Goal: Transaction & Acquisition: Purchase product/service

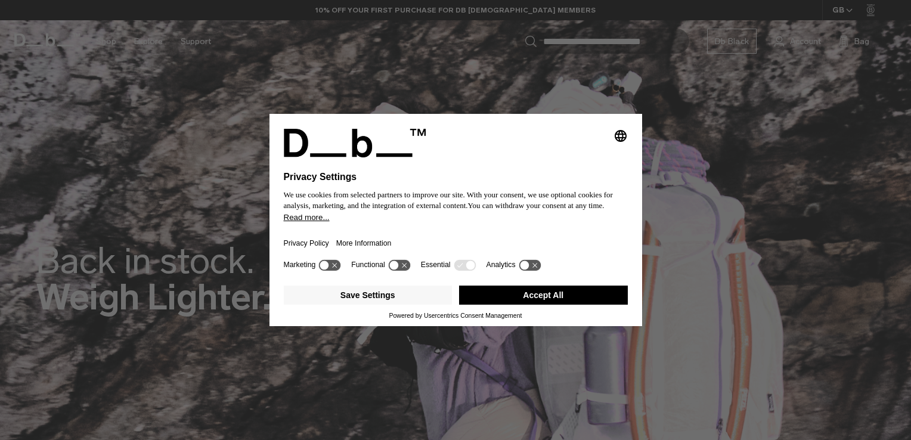
click at [513, 291] on button "Accept All" at bounding box center [543, 294] width 169 height 19
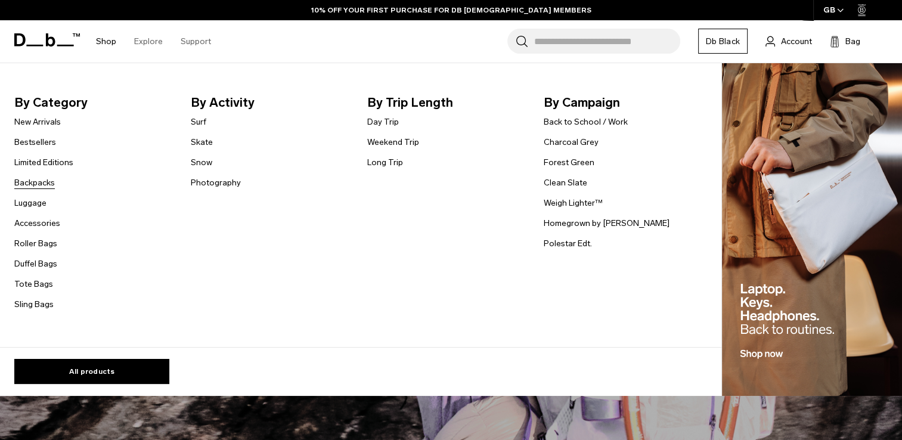
click at [43, 182] on link "Backpacks" at bounding box center [34, 182] width 41 height 13
